Goal: Task Accomplishment & Management: Use online tool/utility

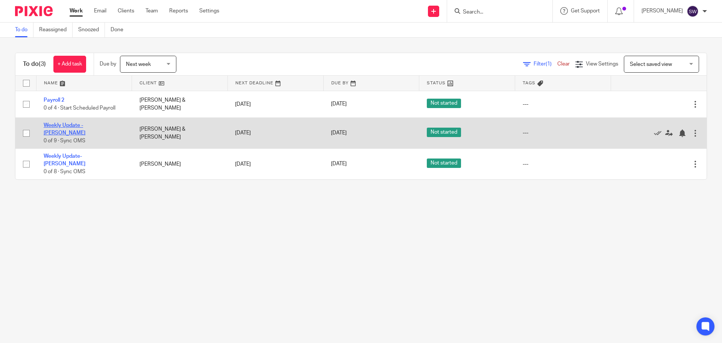
click at [85, 128] on link "Weekly Update - [PERSON_NAME]" at bounding box center [65, 129] width 42 height 13
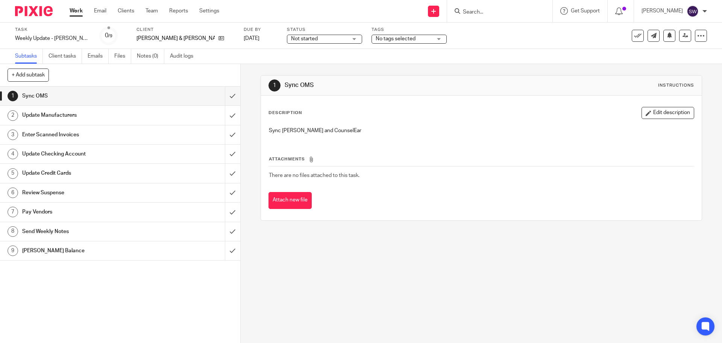
click at [106, 251] on h1 "[PERSON_NAME] Balance" at bounding box center [87, 250] width 130 height 11
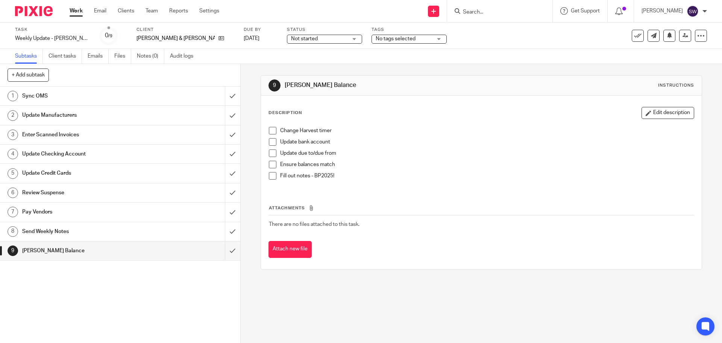
click at [270, 132] on span at bounding box center [273, 131] width 8 height 8
click at [269, 144] on span at bounding box center [273, 142] width 8 height 8
click at [273, 156] on span at bounding box center [273, 153] width 8 height 8
click at [274, 166] on span at bounding box center [273, 165] width 8 height 8
